Goal: Navigation & Orientation: Find specific page/section

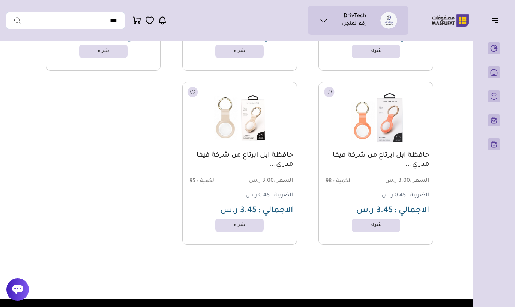
scroll to position [4570, 0]
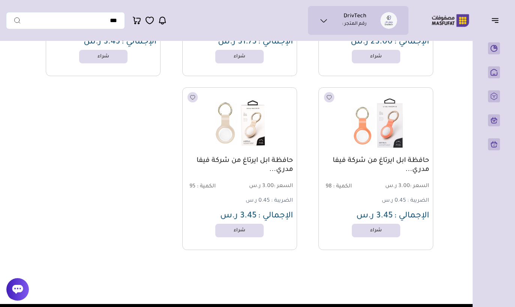
click at [487, 24] on button "button" at bounding box center [496, 20] width 23 height 14
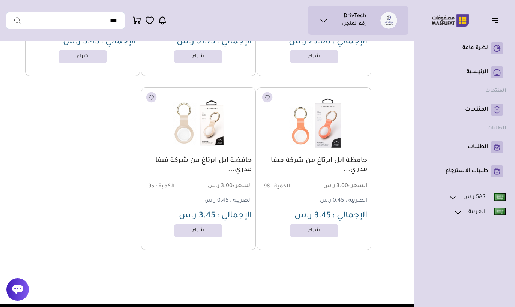
click at [495, 22] on icon "button" at bounding box center [496, 22] width 3 height 0
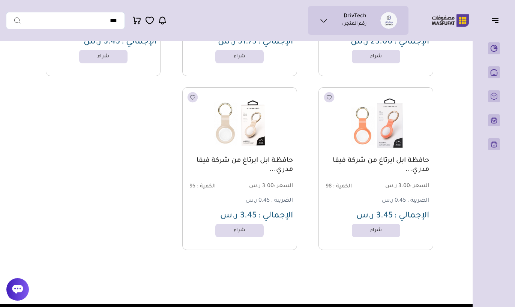
click at [495, 13] on button "button" at bounding box center [496, 20] width 23 height 14
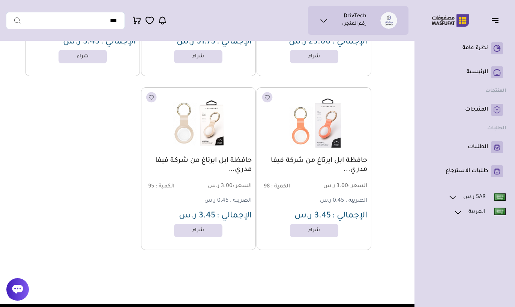
click at [496, 22] on icon "button" at bounding box center [494, 20] width 9 height 9
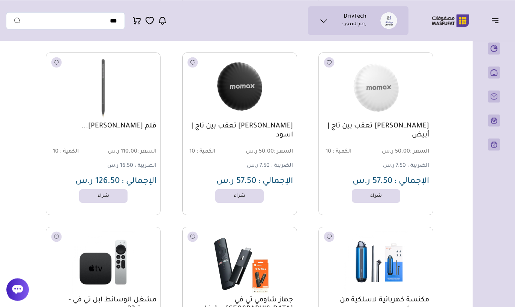
scroll to position [3734, 0]
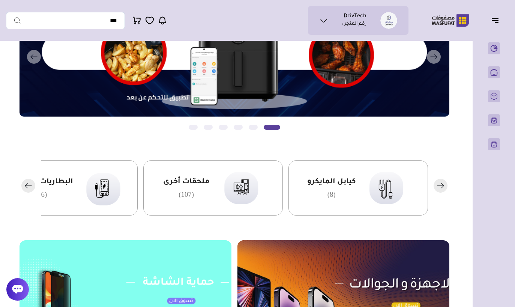
scroll to position [162, 0]
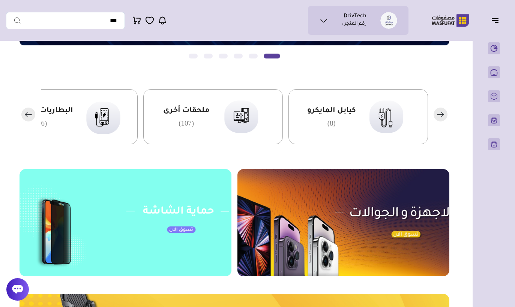
click at [26, 112] on rect "button" at bounding box center [28, 115] width 14 height 14
click at [27, 113] on icon "button" at bounding box center [26, 114] width 2 height 4
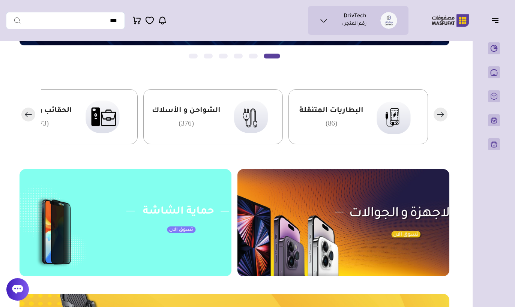
click at [26, 112] on rect "button" at bounding box center [28, 115] width 14 height 14
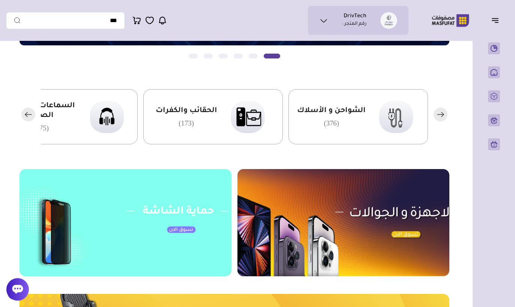
click at [26, 112] on rect "button" at bounding box center [28, 115] width 14 height 14
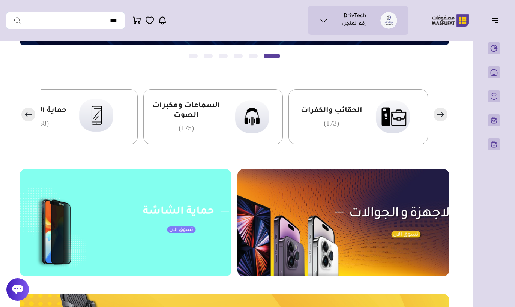
click at [26, 112] on rect "button" at bounding box center [28, 115] width 14 height 14
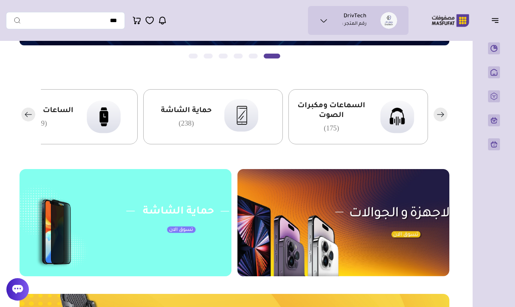
click at [340, 113] on span "السماعات ومكبرات الصوت" at bounding box center [331, 110] width 70 height 19
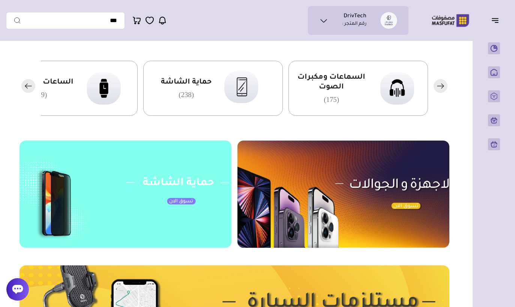
scroll to position [163, 0]
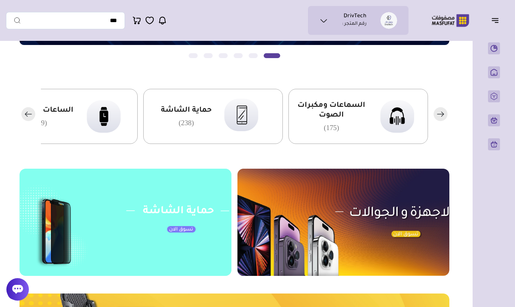
click at [27, 115] on rect "button" at bounding box center [28, 114] width 14 height 14
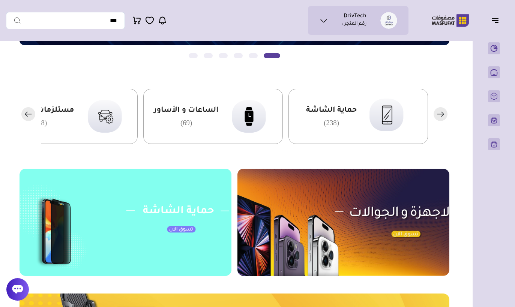
click at [27, 115] on rect "button" at bounding box center [28, 114] width 14 height 14
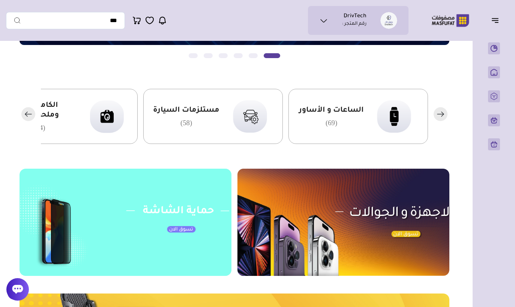
click at [258, 115] on img at bounding box center [250, 116] width 46 height 44
click at [25, 120] on icon "button" at bounding box center [28, 114] width 14 height 14
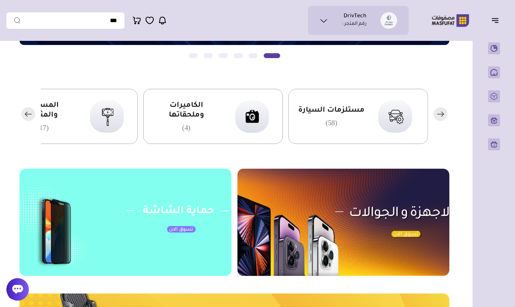
click at [25, 120] on icon "button" at bounding box center [28, 114] width 14 height 14
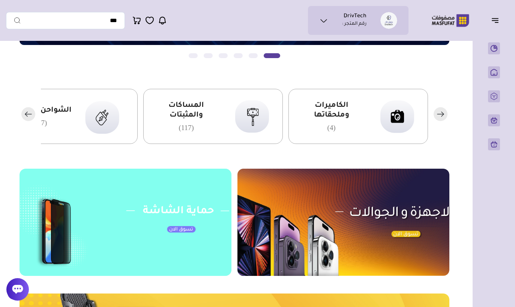
click at [25, 123] on div at bounding box center [234, 116] width 430 height 55
click at [31, 112] on rect "button" at bounding box center [28, 114] width 14 height 14
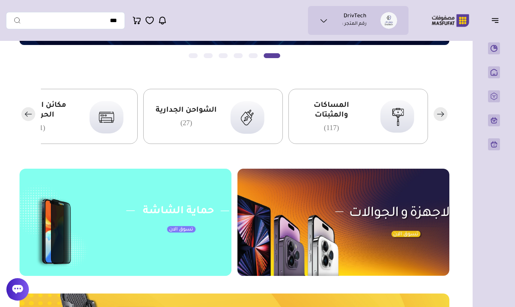
click at [30, 113] on rect "button" at bounding box center [28, 114] width 14 height 14
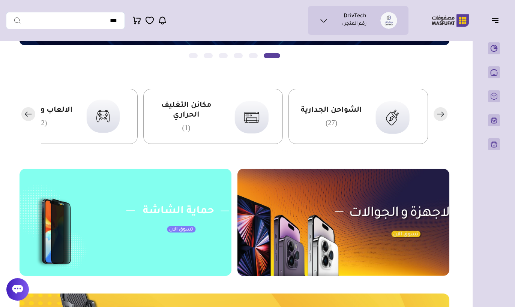
click at [30, 115] on rect "button" at bounding box center [28, 114] width 14 height 14
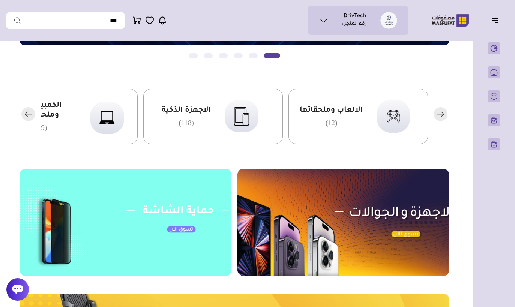
click at [27, 119] on rect "button" at bounding box center [28, 114] width 14 height 14
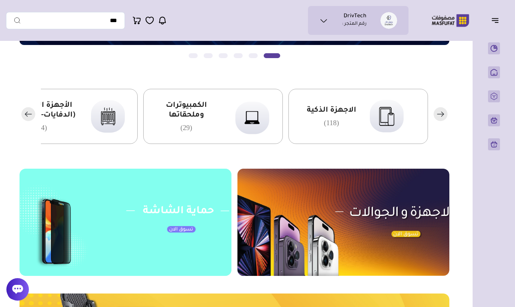
click at [26, 120] on rect "button" at bounding box center [28, 114] width 14 height 14
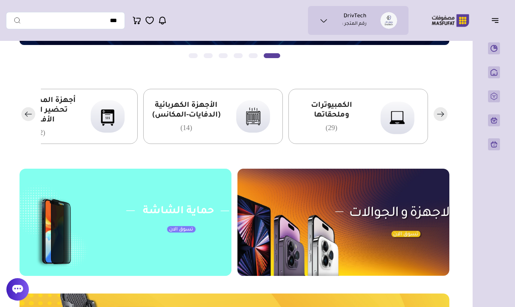
click at [24, 123] on div at bounding box center [234, 116] width 430 height 55
click at [26, 119] on rect "button" at bounding box center [28, 114] width 14 height 14
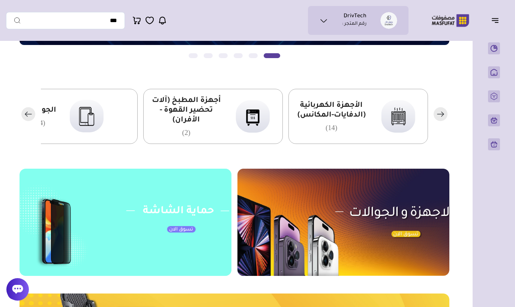
click at [24, 121] on div at bounding box center [234, 116] width 430 height 55
click at [27, 117] on rect "button" at bounding box center [28, 114] width 14 height 14
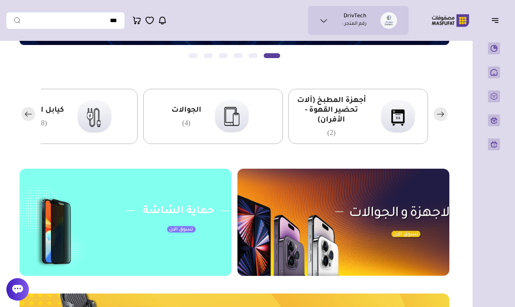
click at [25, 119] on rect "button" at bounding box center [28, 114] width 14 height 14
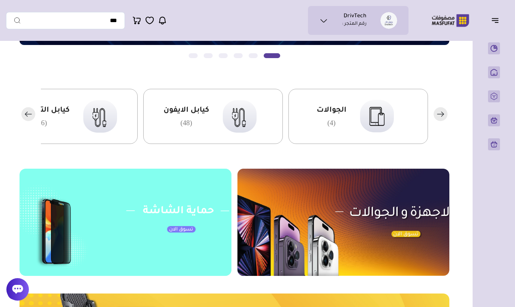
click at [24, 119] on rect "button" at bounding box center [28, 114] width 14 height 14
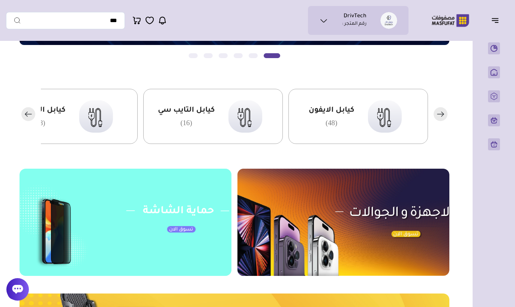
click at [24, 120] on icon "button" at bounding box center [28, 114] width 14 height 14
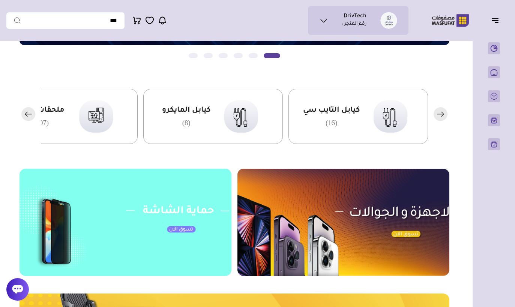
click at [24, 120] on icon "button" at bounding box center [28, 114] width 14 height 14
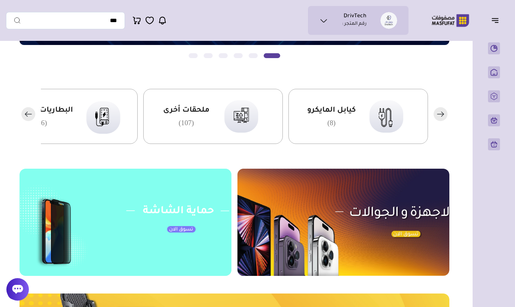
click at [177, 136] on div "ملحقات أخرى (107)" at bounding box center [212, 116] width 139 height 55
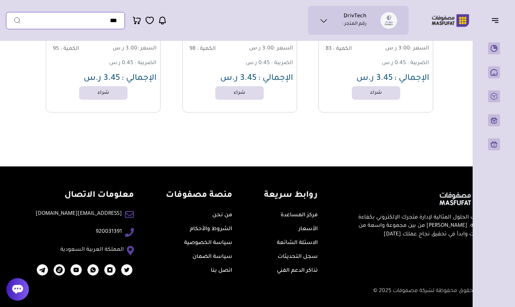
scroll to position [6620, 0]
